Goal: Communication & Community: Share content

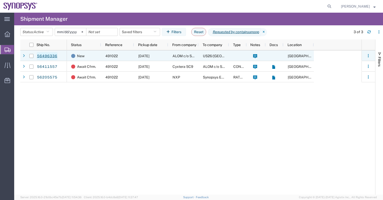
click at [49, 53] on link "56496336" at bounding box center [47, 56] width 21 height 8
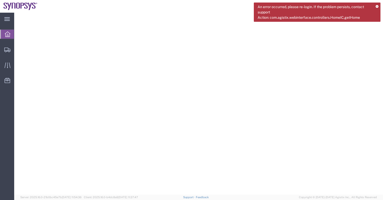
click at [377, 6] on icon at bounding box center [377, 6] width 3 height 3
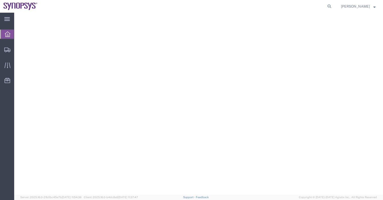
click at [372, 8] on span "Jerry Domalanta" at bounding box center [358, 7] width 35 height 6
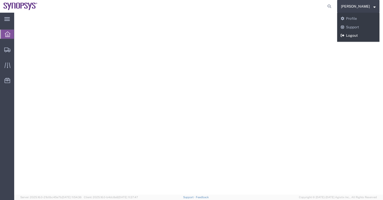
click at [354, 38] on link "Logout" at bounding box center [358, 35] width 42 height 9
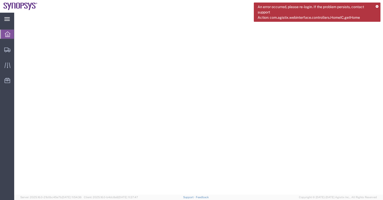
click at [8, 17] on svg-icon at bounding box center [7, 18] width 6 height 5
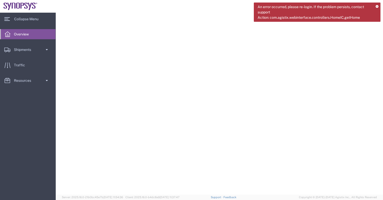
click at [9, 33] on icon at bounding box center [8, 34] width 6 height 6
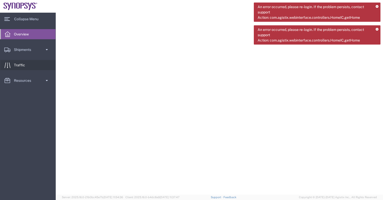
click at [26, 67] on span "Traffic" at bounding box center [21, 65] width 15 height 10
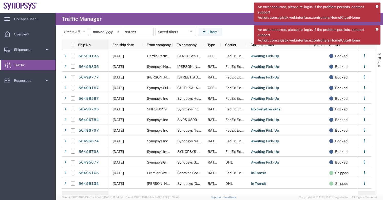
click at [89, 43] on span "Ship No." at bounding box center [84, 45] width 13 height 4
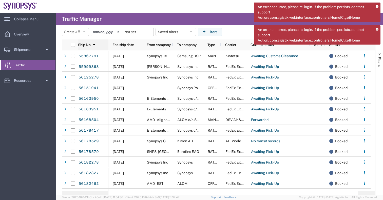
click at [91, 45] on span "Ship No." at bounding box center [84, 45] width 13 height 4
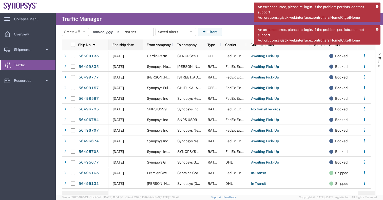
click at [123, 42] on div "Est. ship date" at bounding box center [126, 45] width 28 height 8
click at [123, 42] on div "Est. ship date 1" at bounding box center [126, 45] width 28 height 8
click at [23, 35] on span "Overview" at bounding box center [23, 34] width 18 height 10
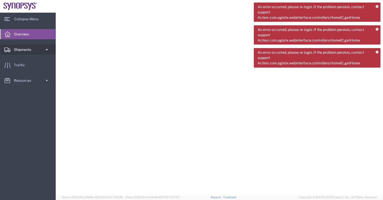
click at [22, 50] on span "Shipments" at bounding box center [24, 50] width 21 height 10
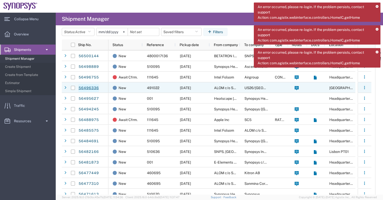
click at [96, 88] on link "56496336" at bounding box center [88, 88] width 21 height 8
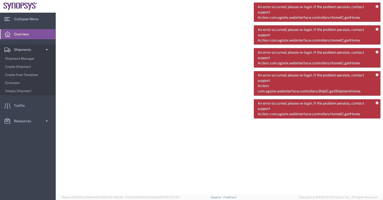
click at [375, 4] on div "An error occurred, please re-login. If the problem persists, contact support Ac…" at bounding box center [317, 12] width 127 height 19
click at [377, 5] on icon at bounding box center [377, 6] width 3 height 3
click at [377, 28] on icon at bounding box center [377, 29] width 3 height 3
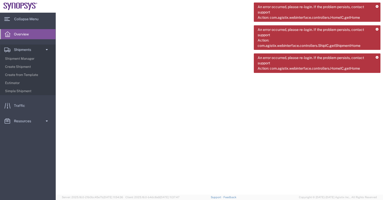
click at [377, 5] on icon at bounding box center [377, 6] width 3 height 3
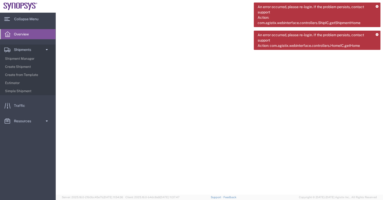
click at [377, 5] on icon at bounding box center [377, 6] width 3 height 3
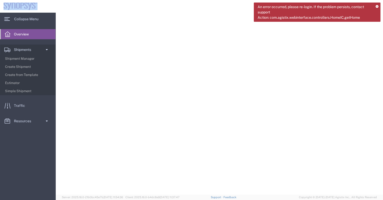
click at [377, 5] on icon at bounding box center [377, 6] width 3 height 3
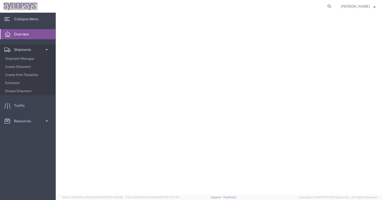
click at [297, 33] on div at bounding box center [219, 104] width 327 height 182
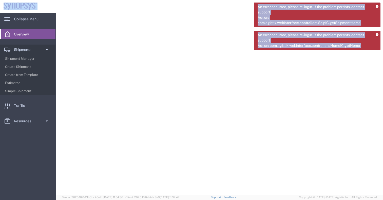
click at [21, 36] on span "Overview" at bounding box center [23, 34] width 18 height 10
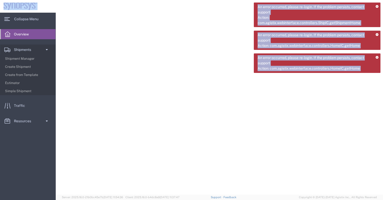
click at [24, 33] on span "Overview" at bounding box center [23, 34] width 18 height 10
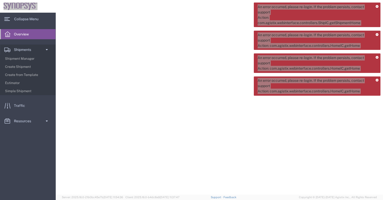
click at [206, 111] on div at bounding box center [219, 104] width 327 height 182
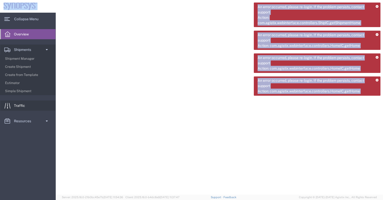
click at [20, 107] on span "Traffic" at bounding box center [21, 106] width 15 height 10
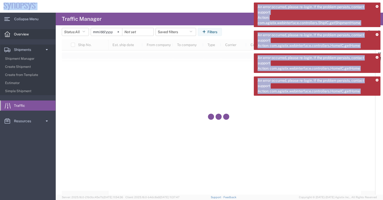
click at [18, 33] on span "Overview" at bounding box center [23, 34] width 18 height 10
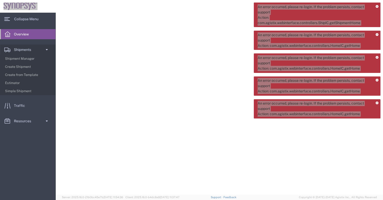
click at [248, 57] on div at bounding box center [219, 104] width 327 height 182
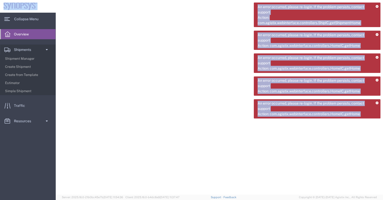
click at [376, 6] on icon at bounding box center [377, 6] width 3 height 3
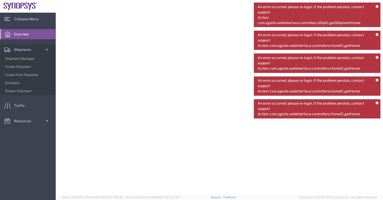
click at [376, 33] on icon at bounding box center [377, 34] width 3 height 3
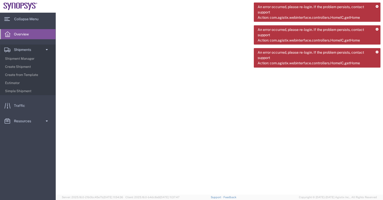
click at [376, 6] on icon at bounding box center [377, 6] width 3 height 3
click at [376, 28] on icon at bounding box center [377, 29] width 3 height 3
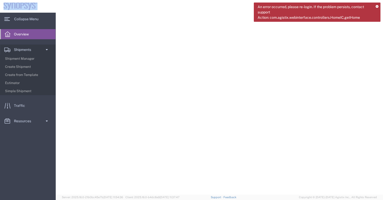
click at [376, 6] on icon at bounding box center [377, 6] width 3 height 3
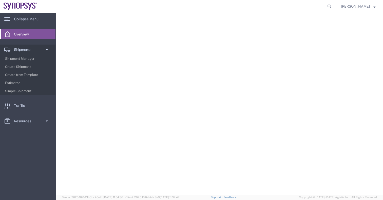
click at [376, 6] on div "[PERSON_NAME]" at bounding box center [358, 6] width 42 height 13
click at [118, 24] on div at bounding box center [219, 104] width 327 height 182
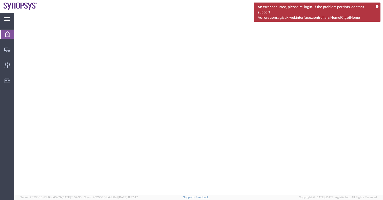
click at [6, 17] on icon at bounding box center [7, 19] width 6 height 4
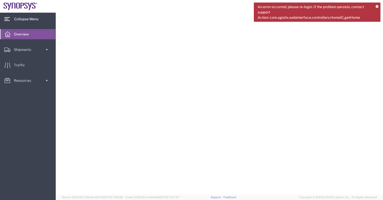
click at [29, 33] on span "Overview" at bounding box center [23, 34] width 18 height 10
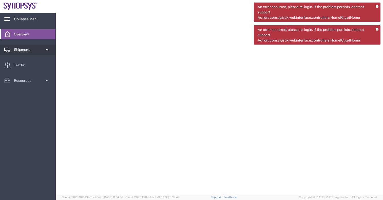
click at [25, 49] on span "Shipments" at bounding box center [24, 50] width 21 height 10
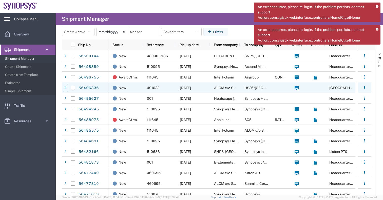
click at [67, 87] on div at bounding box center [65, 88] width 5 height 8
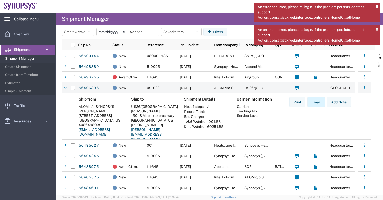
click at [319, 103] on button "Email" at bounding box center [316, 102] width 18 height 10
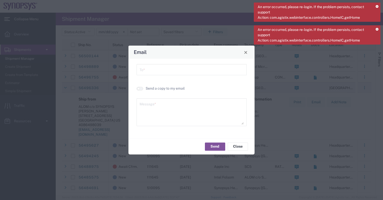
click at [183, 68] on input "text" at bounding box center [192, 69] width 104 height 9
type input "jerryd@synopsys.com"
click at [218, 146] on button "Send" at bounding box center [215, 147] width 20 height 8
